Goal: Task Accomplishment & Management: Use online tool/utility

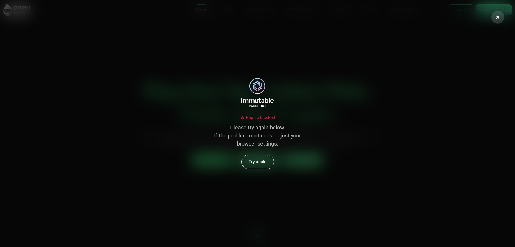
click at [260, 164] on button "Try again" at bounding box center [258, 162] width 32 height 14
click at [500, 16] on icon at bounding box center [497, 16] width 5 height 5
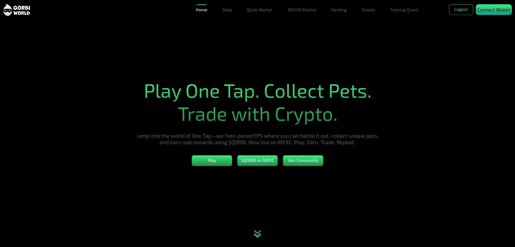
click at [494, 12] on p "Connect Wallet" at bounding box center [493, 9] width 33 height 7
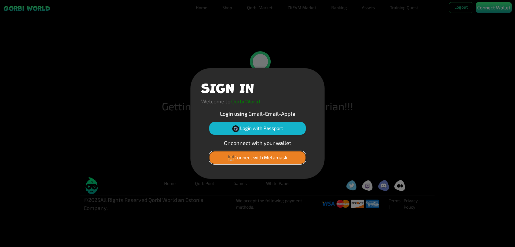
click at [272, 158] on button "Connect with Metamask" at bounding box center [257, 157] width 97 height 13
click at [268, 131] on button "Login with Passport" at bounding box center [257, 128] width 97 height 13
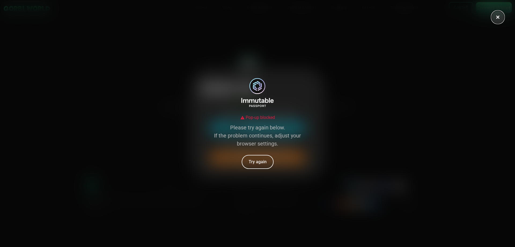
click at [501, 17] on button at bounding box center [498, 17] width 13 height 13
